Goal: Information Seeking & Learning: Learn about a topic

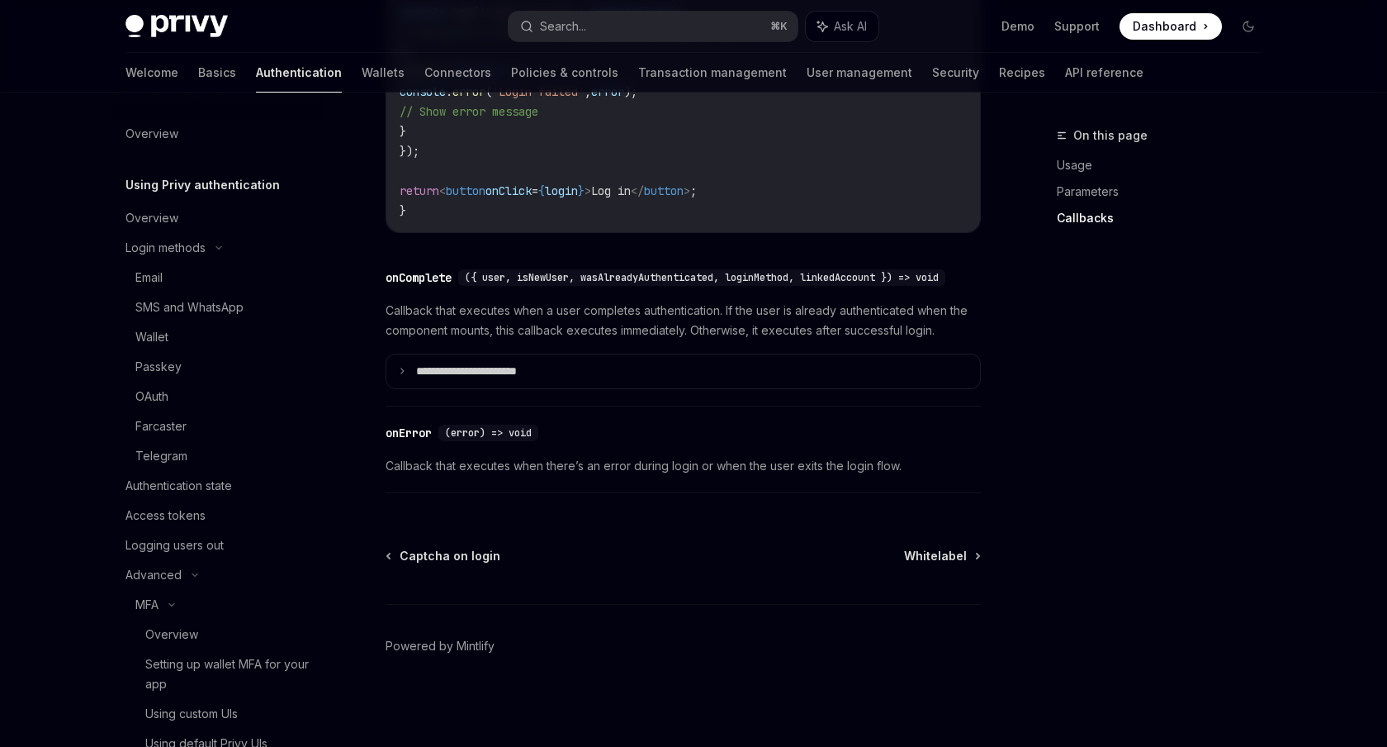
scroll to position [307, 0]
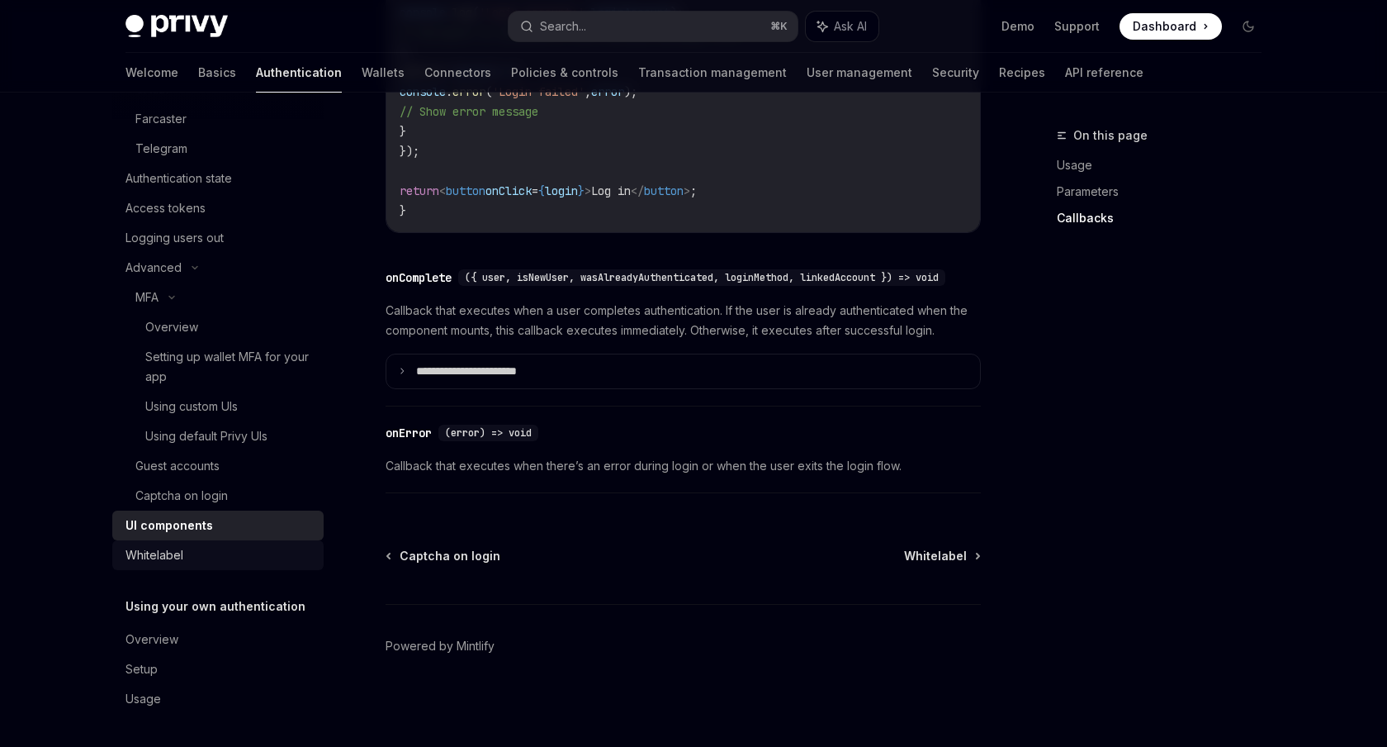
click at [225, 565] on link "Whitelabel" at bounding box center [217, 555] width 211 height 30
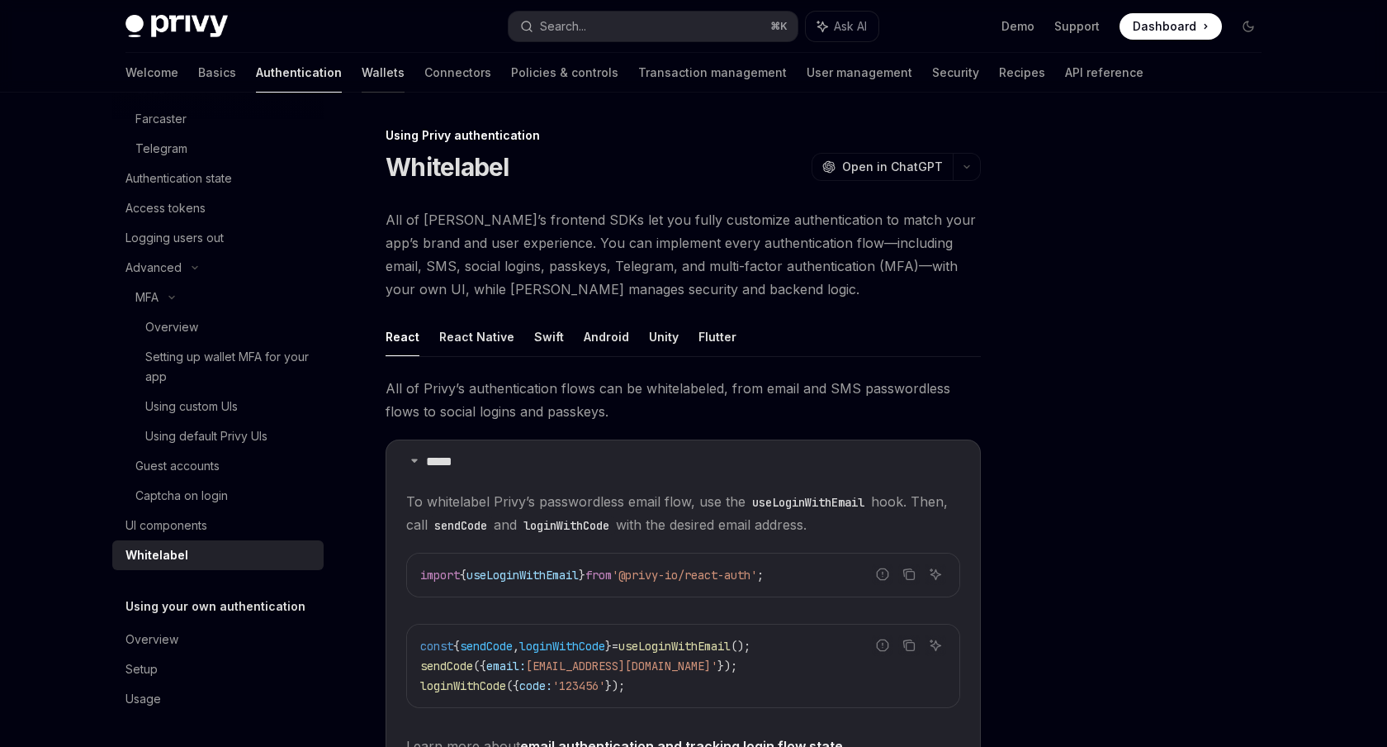
click at [362, 65] on link "Wallets" at bounding box center [383, 73] width 43 height 40
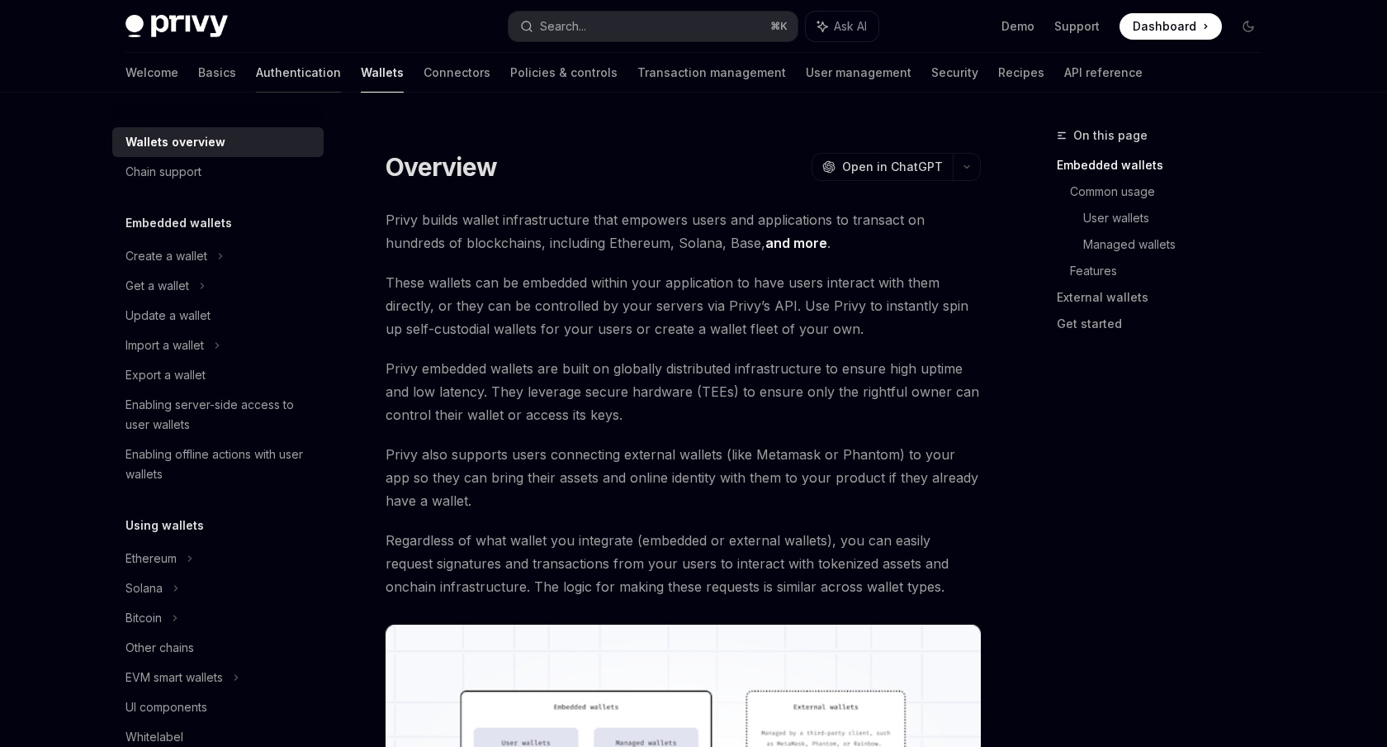
click at [256, 73] on link "Authentication" at bounding box center [298, 73] width 85 height 40
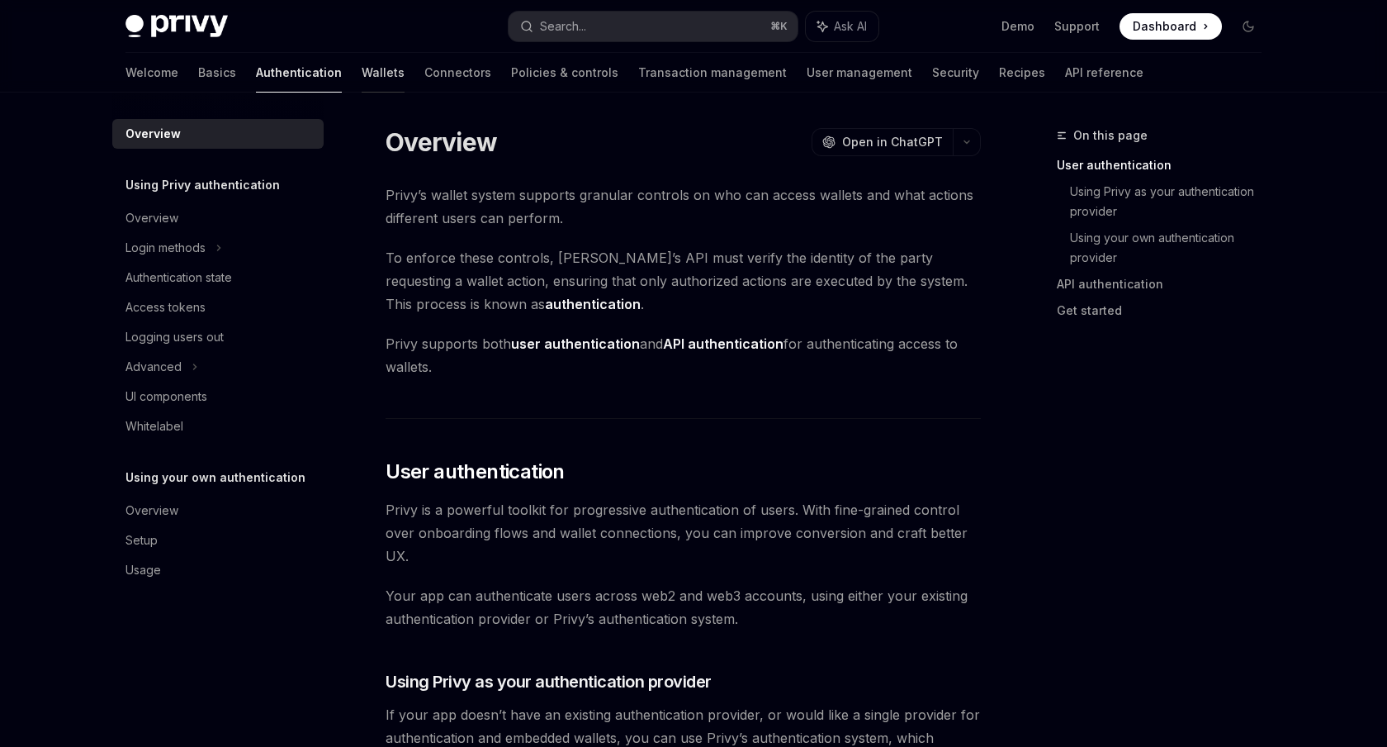
click at [362, 69] on link "Wallets" at bounding box center [383, 73] width 43 height 40
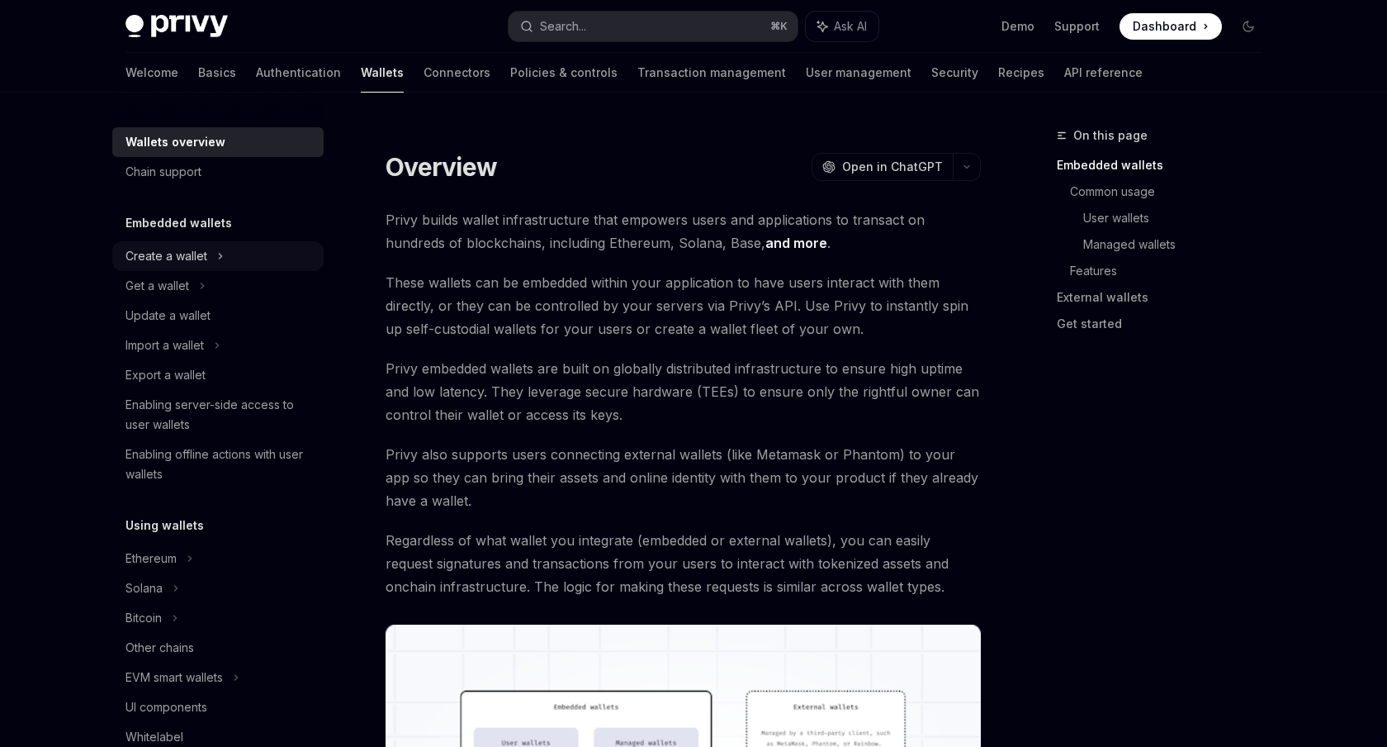
click at [218, 256] on icon at bounding box center [220, 256] width 7 height 20
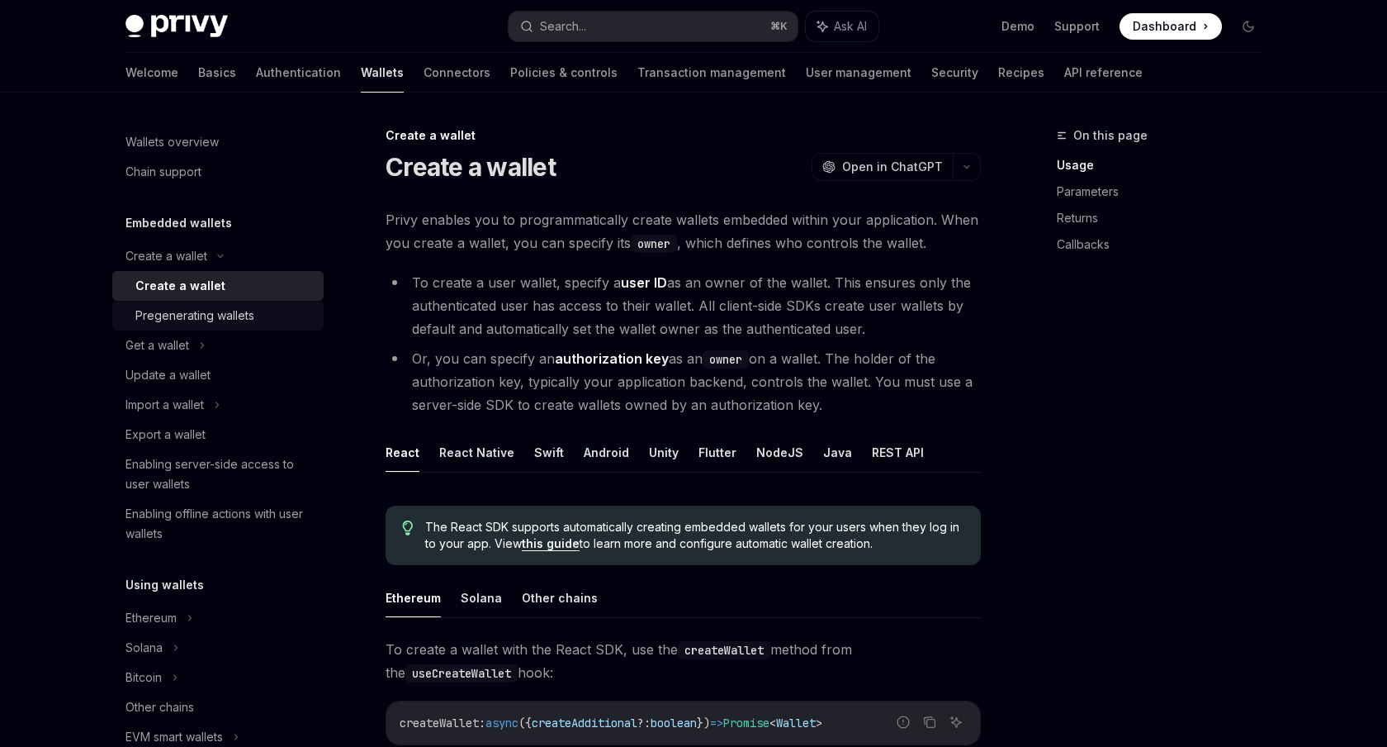
click at [219, 319] on div "Pregenerating wallets" at bounding box center [194, 316] width 119 height 20
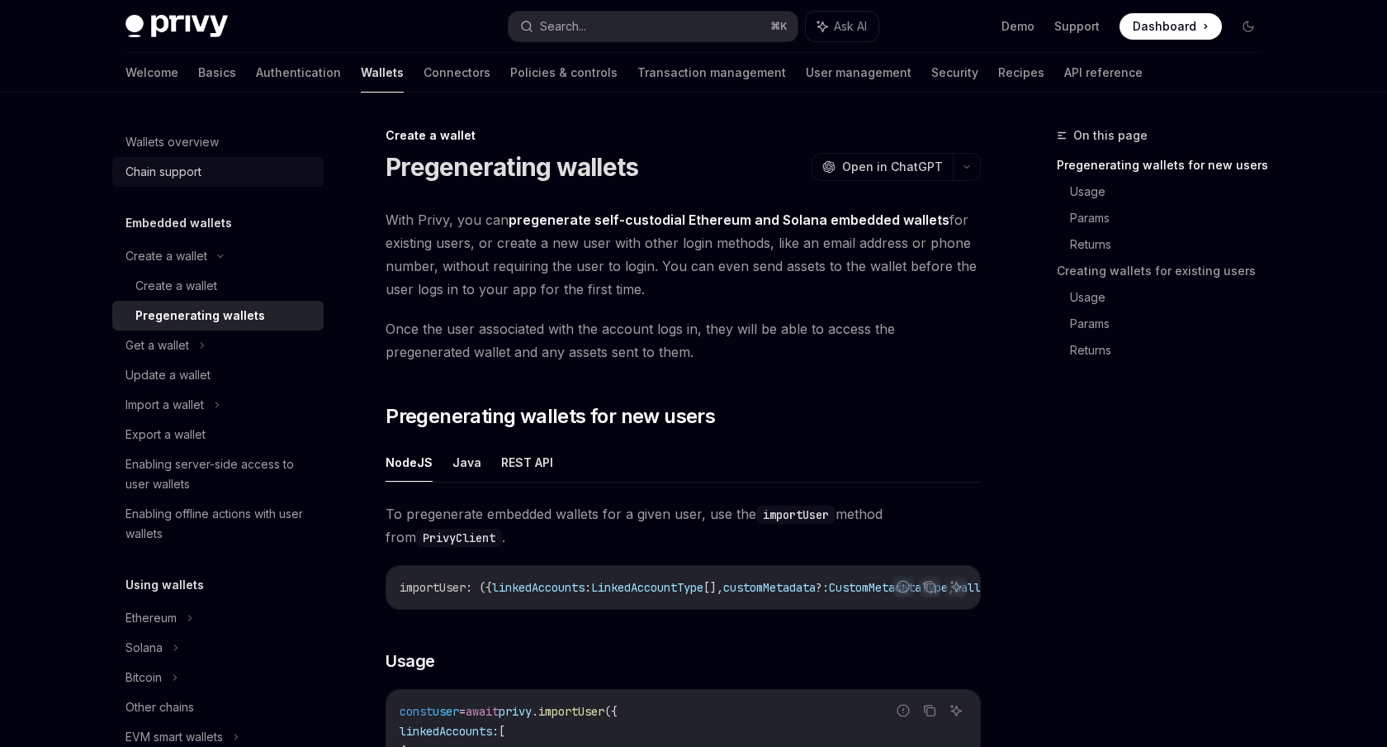
click at [182, 173] on div "Chain support" at bounding box center [164, 172] width 76 height 20
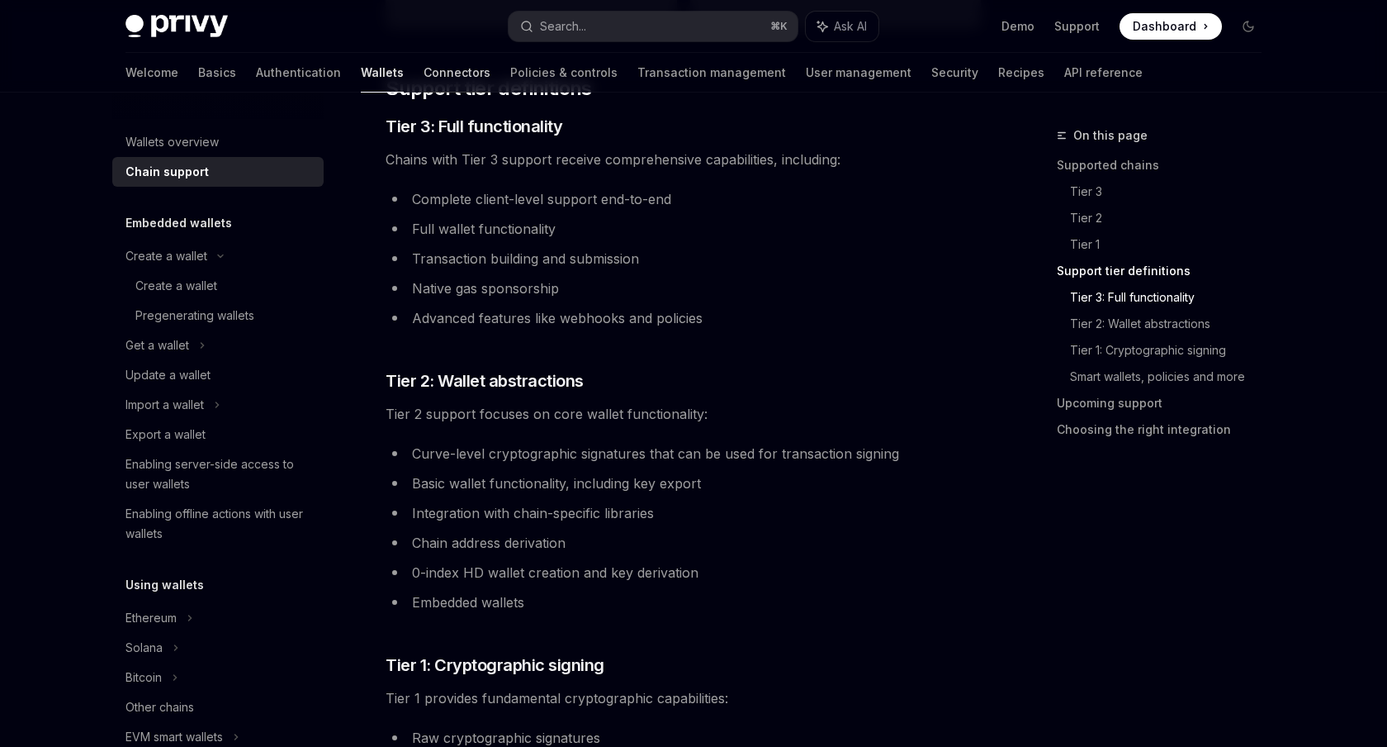
click at [424, 83] on link "Connectors" at bounding box center [457, 73] width 67 height 40
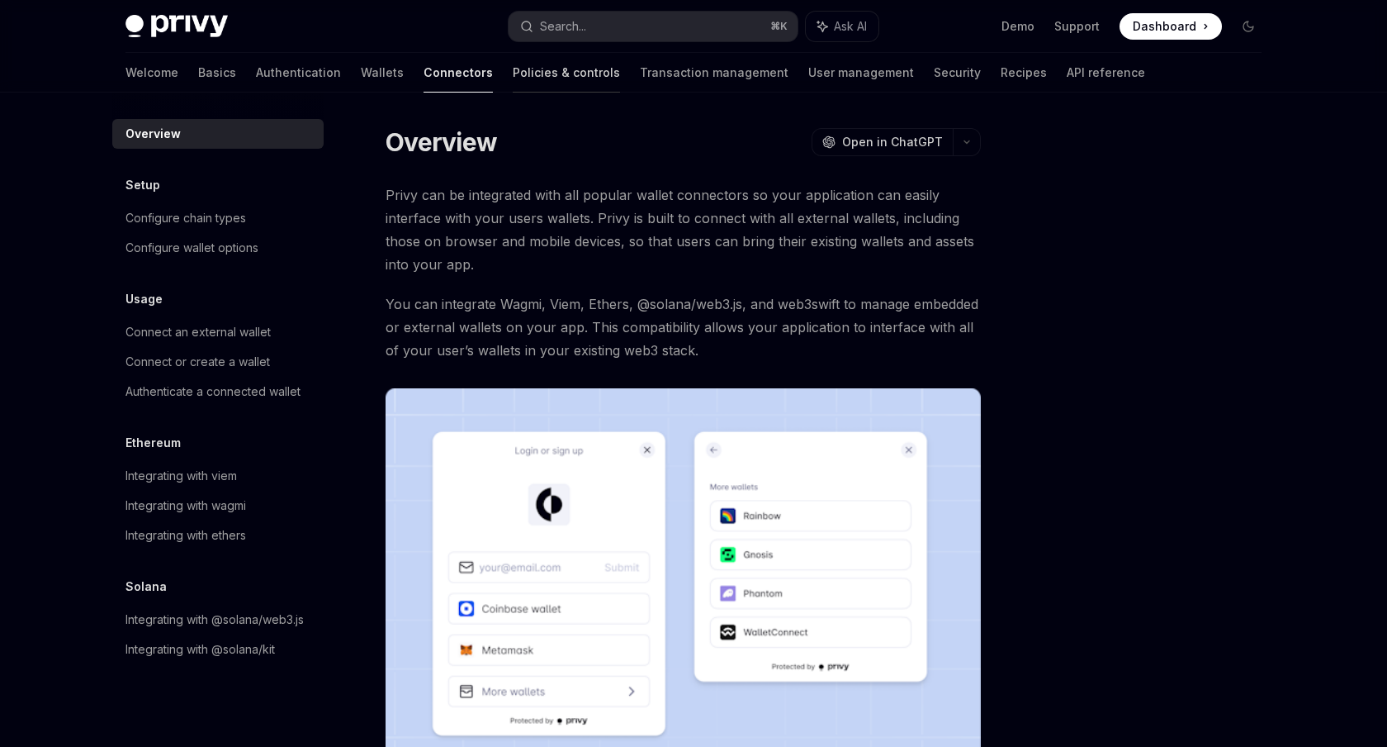
click at [513, 78] on link "Policies & controls" at bounding box center [566, 73] width 107 height 40
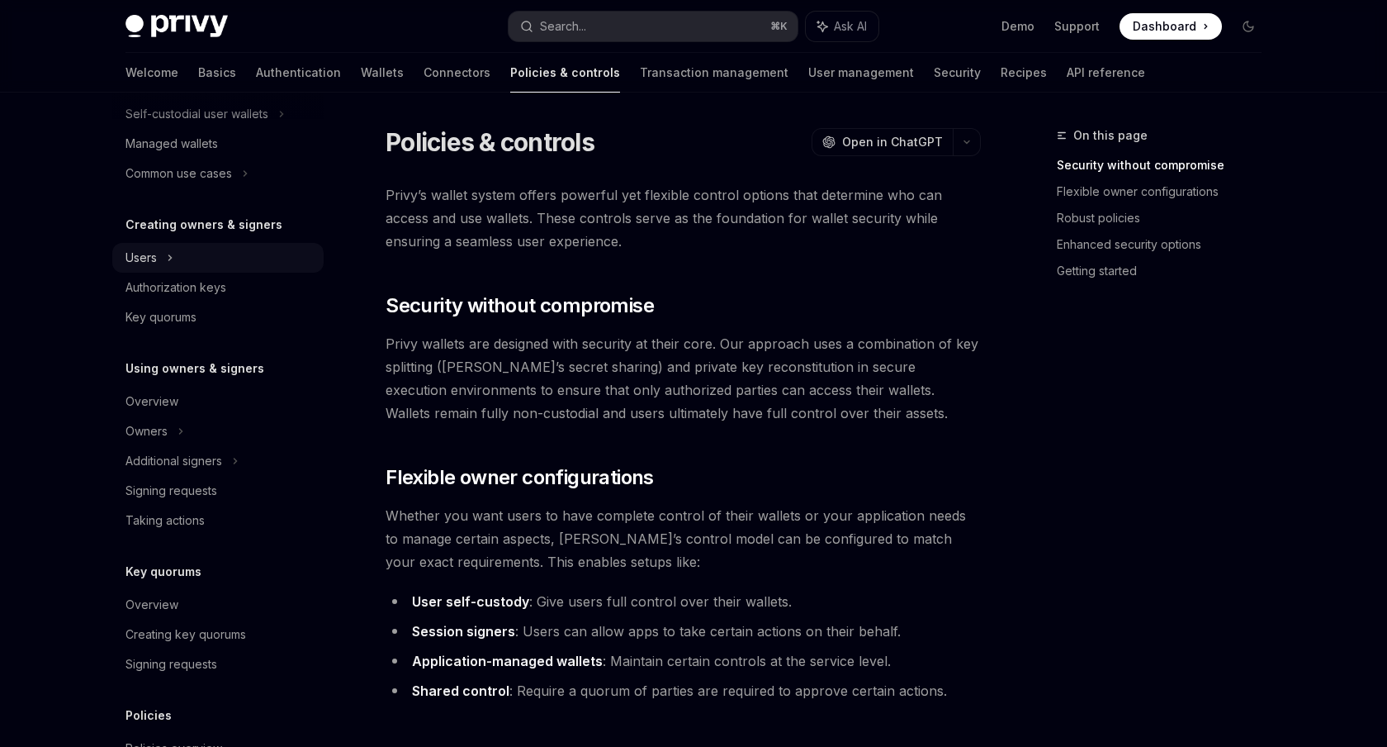
scroll to position [249, 0]
click at [200, 260] on div "Users" at bounding box center [217, 256] width 211 height 30
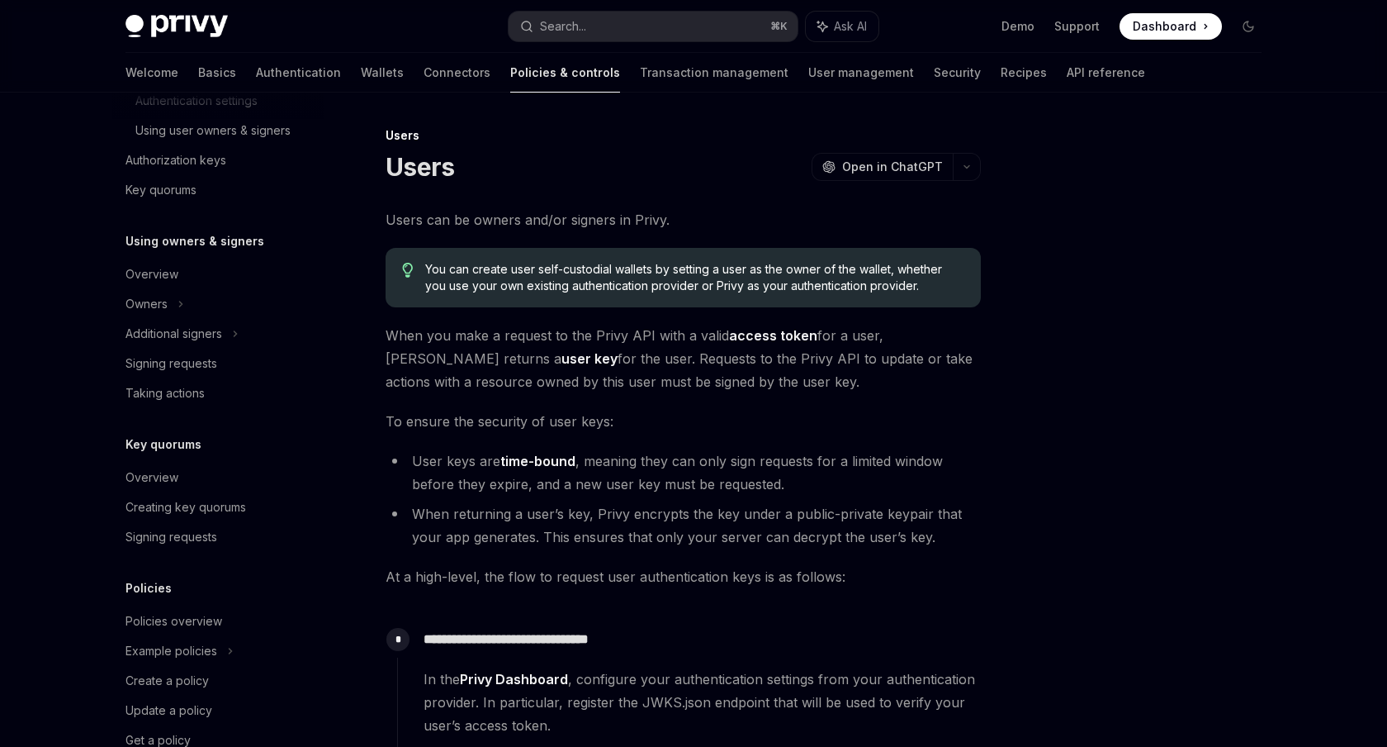
scroll to position [473, 0]
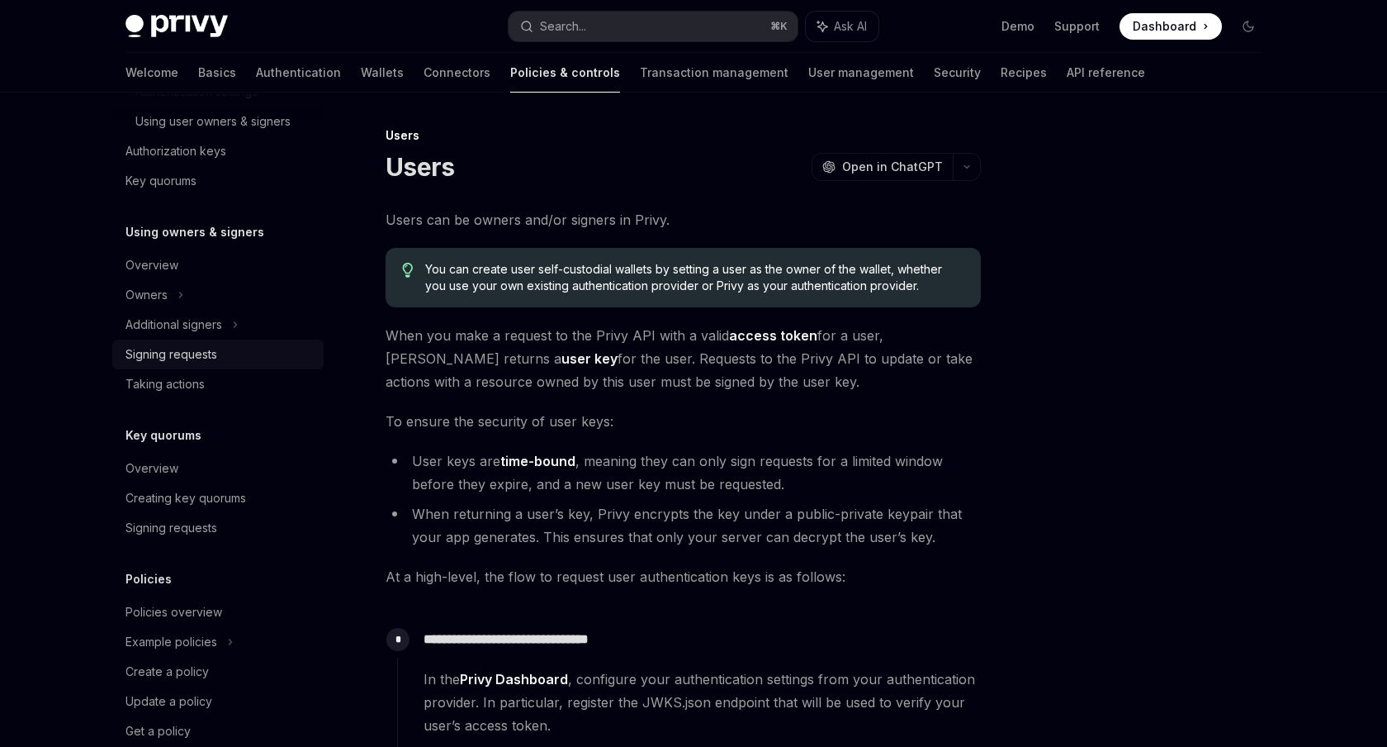
click at [225, 349] on div "Signing requests" at bounding box center [220, 354] width 188 height 20
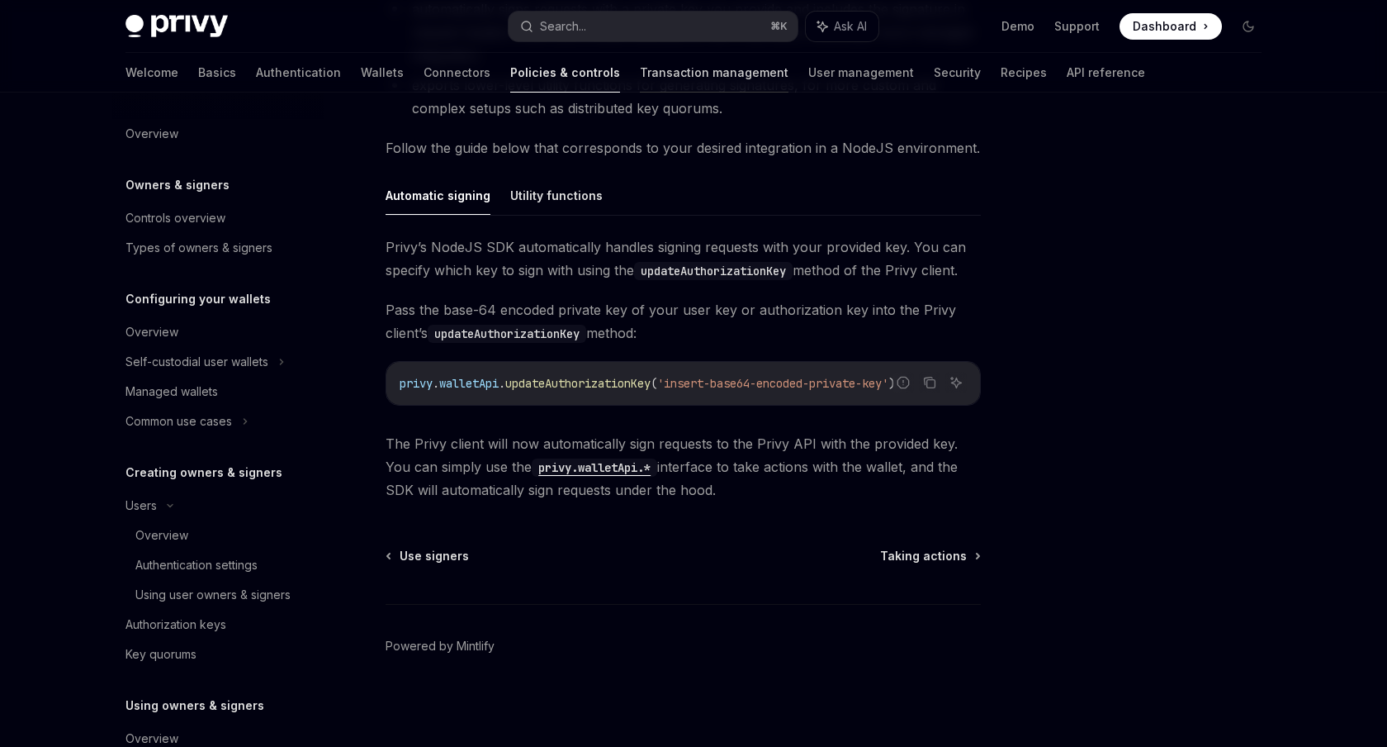
click at [640, 70] on link "Transaction management" at bounding box center [714, 73] width 149 height 40
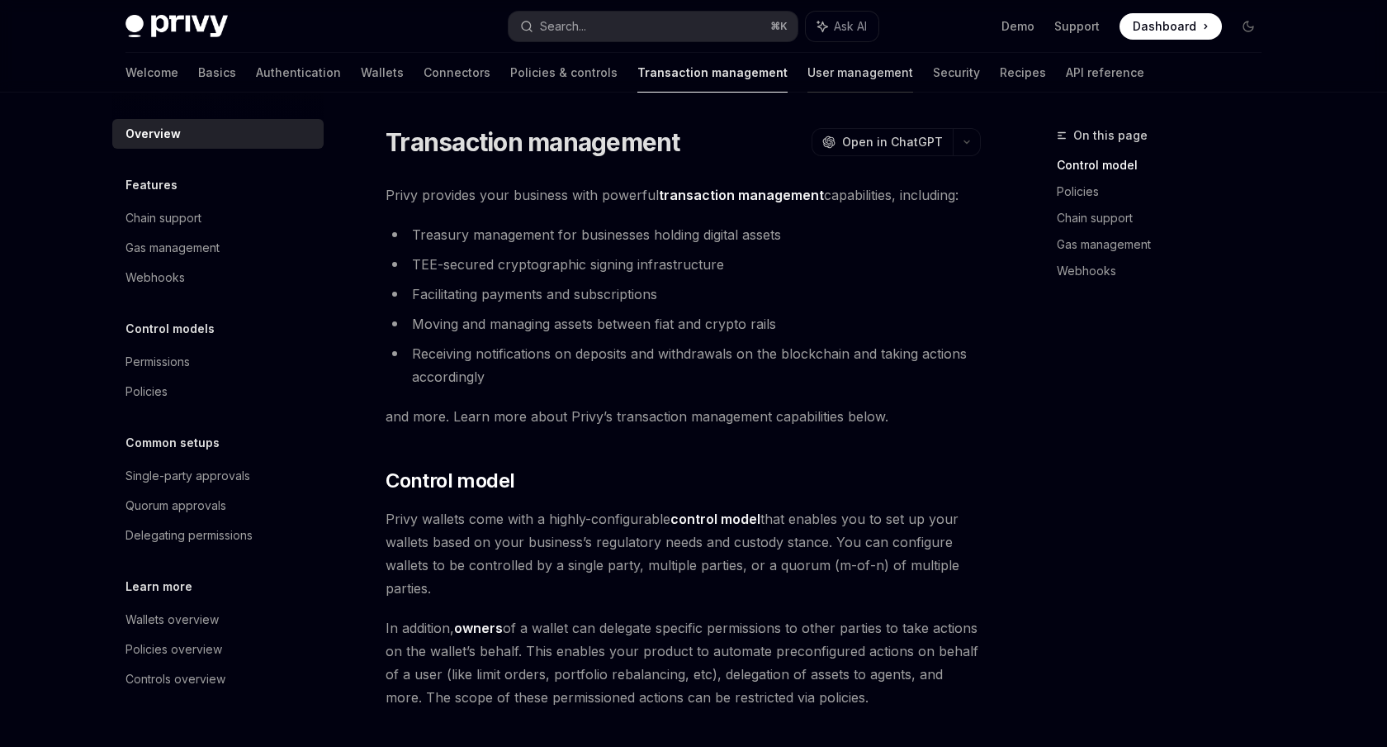
click at [808, 65] on link "User management" at bounding box center [861, 73] width 106 height 40
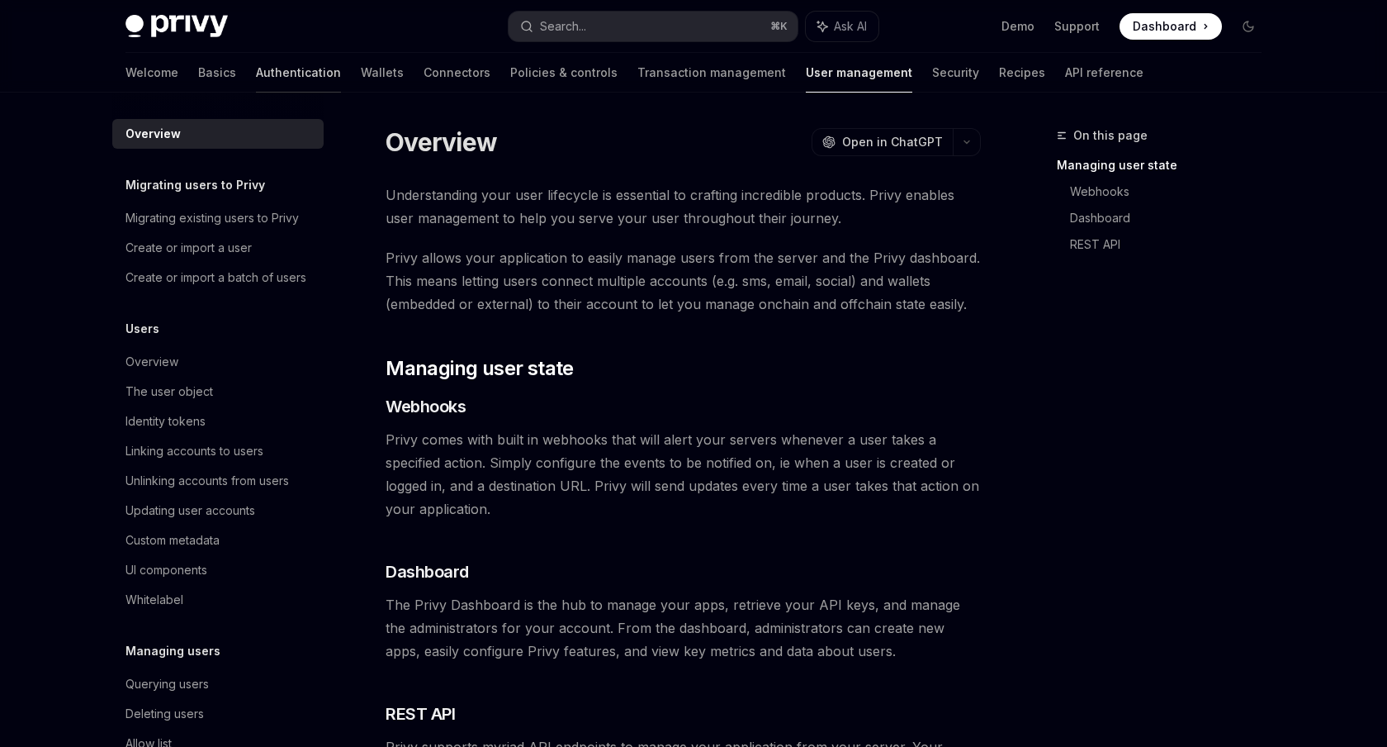
click at [256, 68] on link "Authentication" at bounding box center [298, 73] width 85 height 40
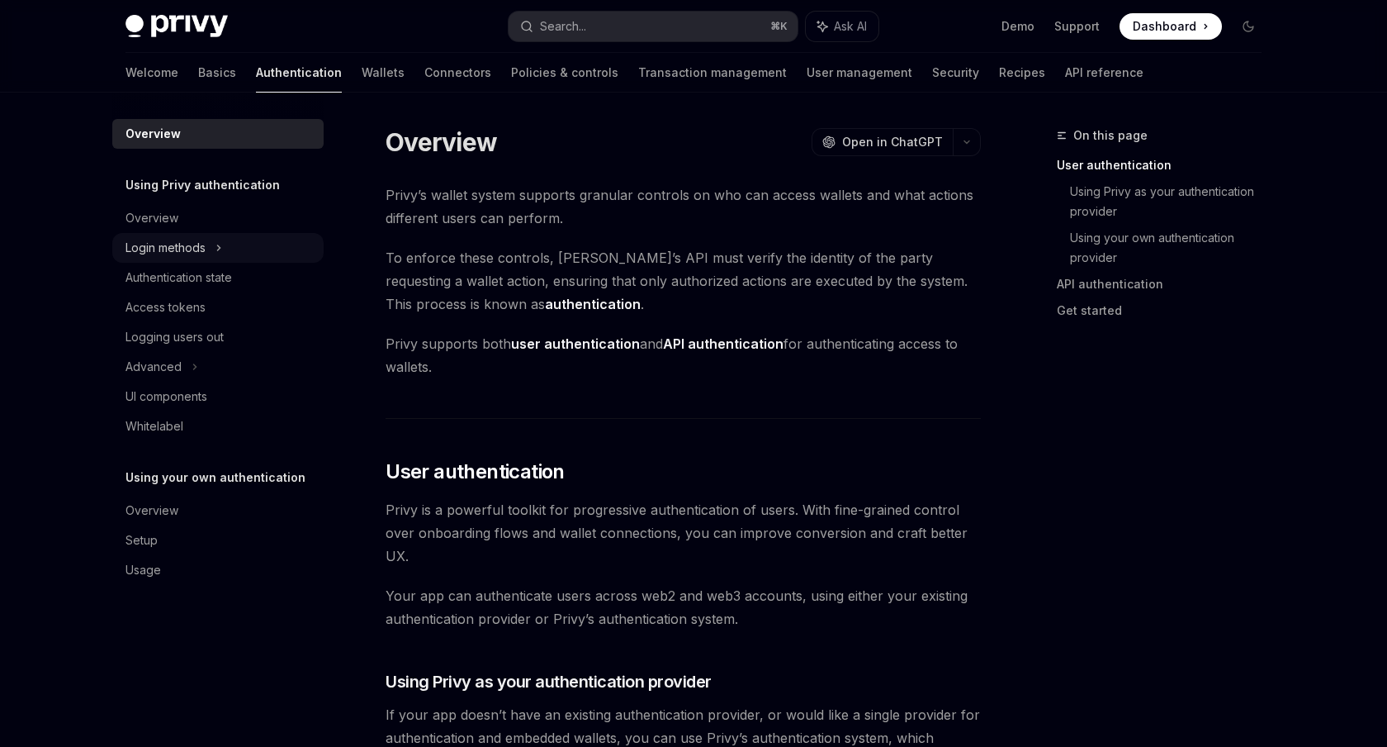
click at [196, 242] on div "Login methods" at bounding box center [166, 248] width 80 height 20
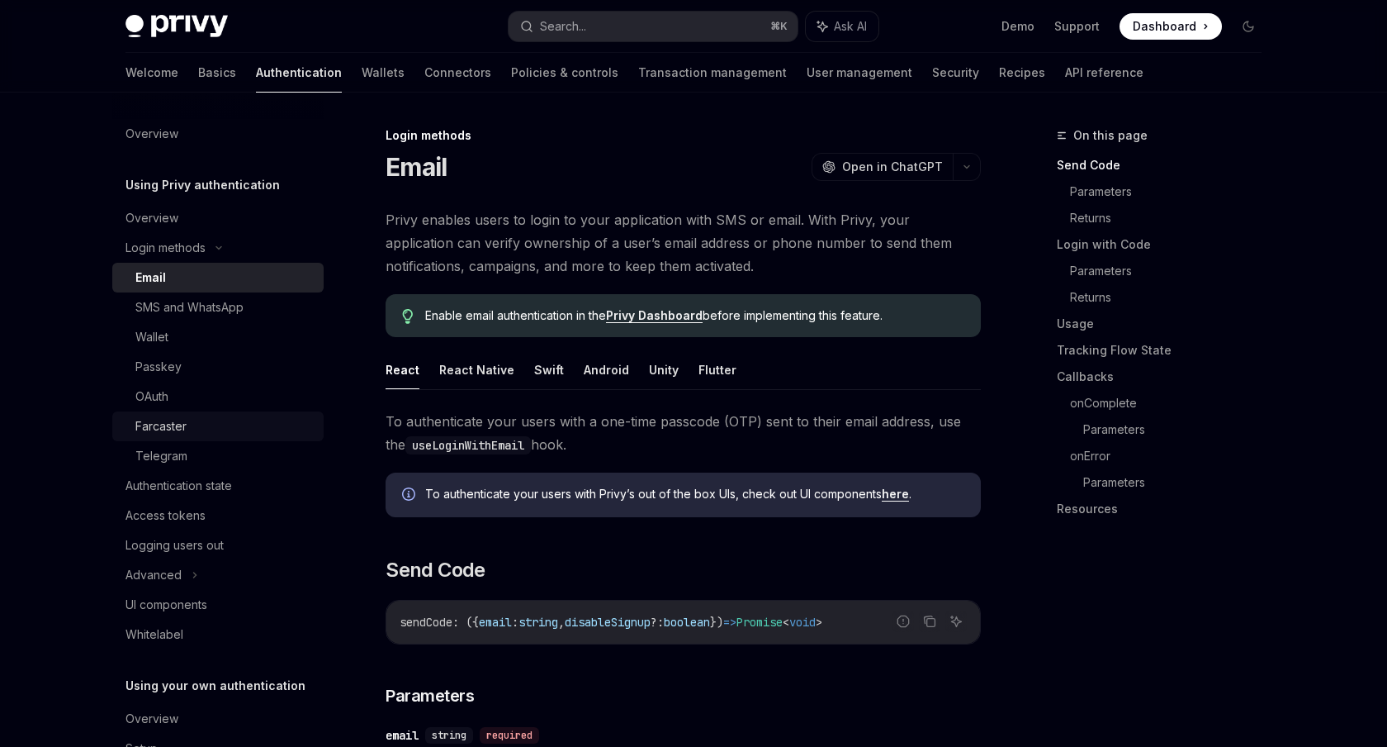
click at [162, 437] on link "Farcaster" at bounding box center [217, 426] width 211 height 30
type textarea "*"
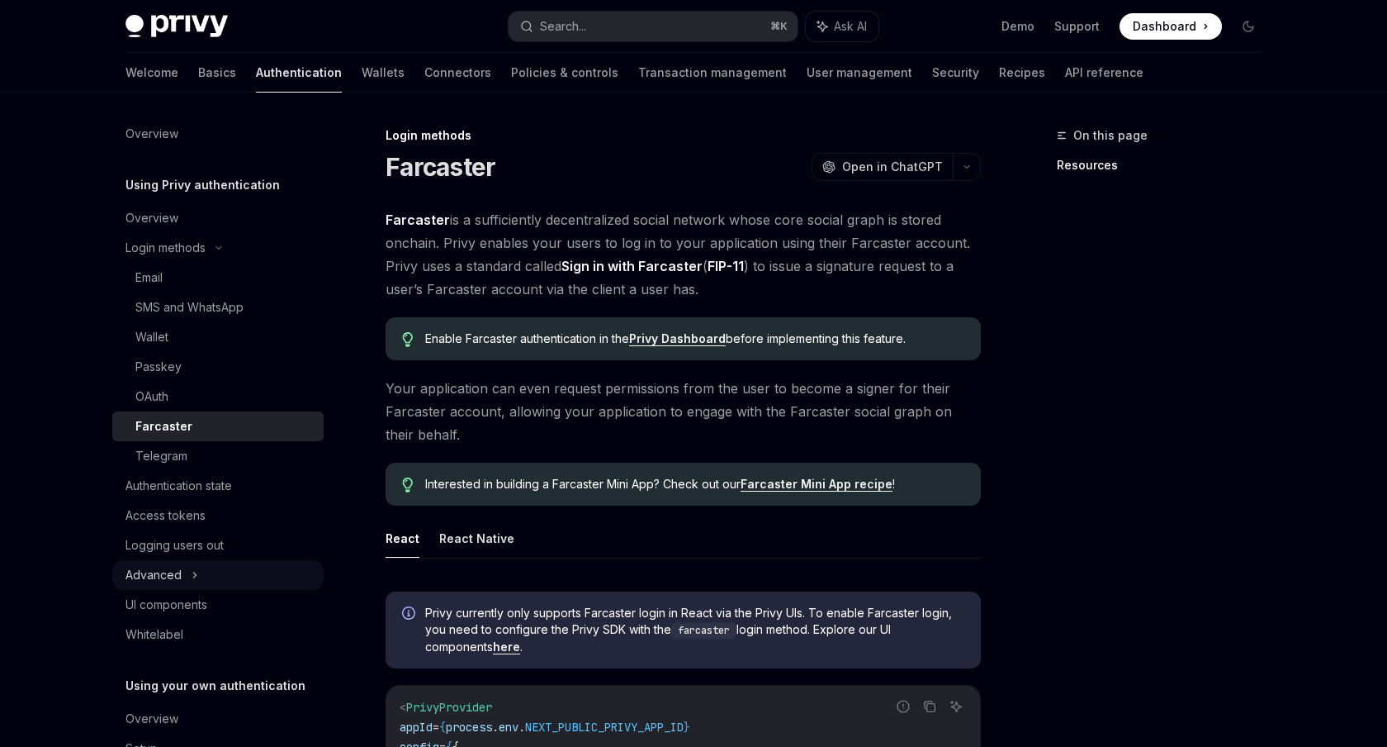
click at [197, 572] on icon at bounding box center [195, 575] width 7 height 20
